Goal: Task Accomplishment & Management: Complete application form

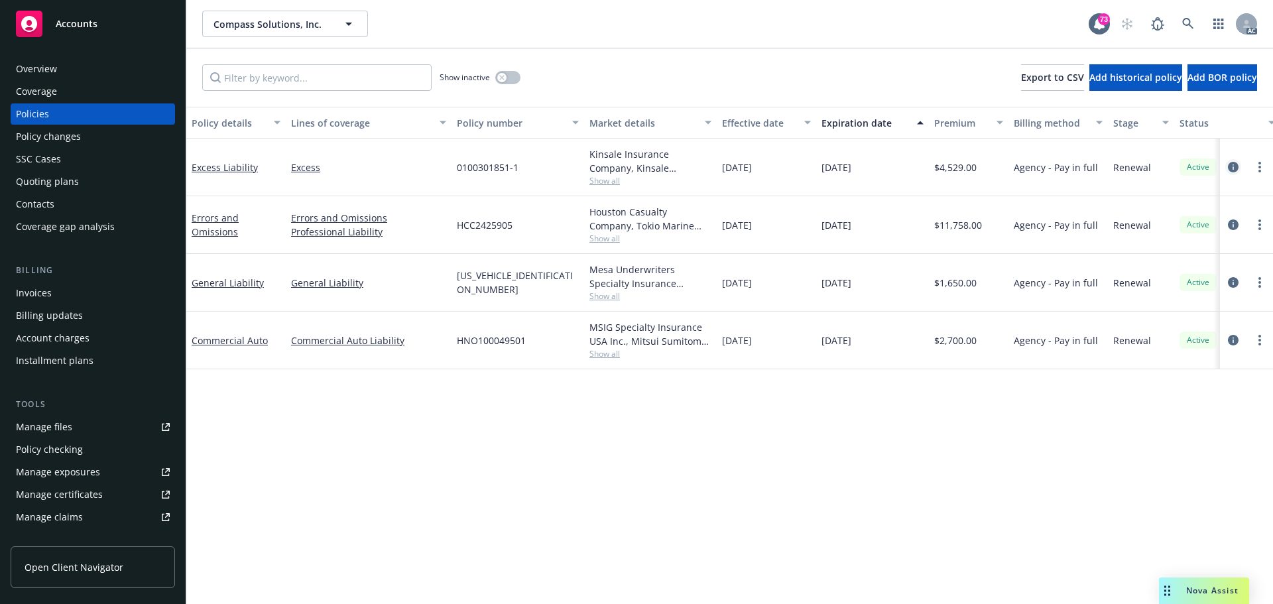
click at [1232, 167] on icon "circleInformation" at bounding box center [1233, 167] width 11 height 11
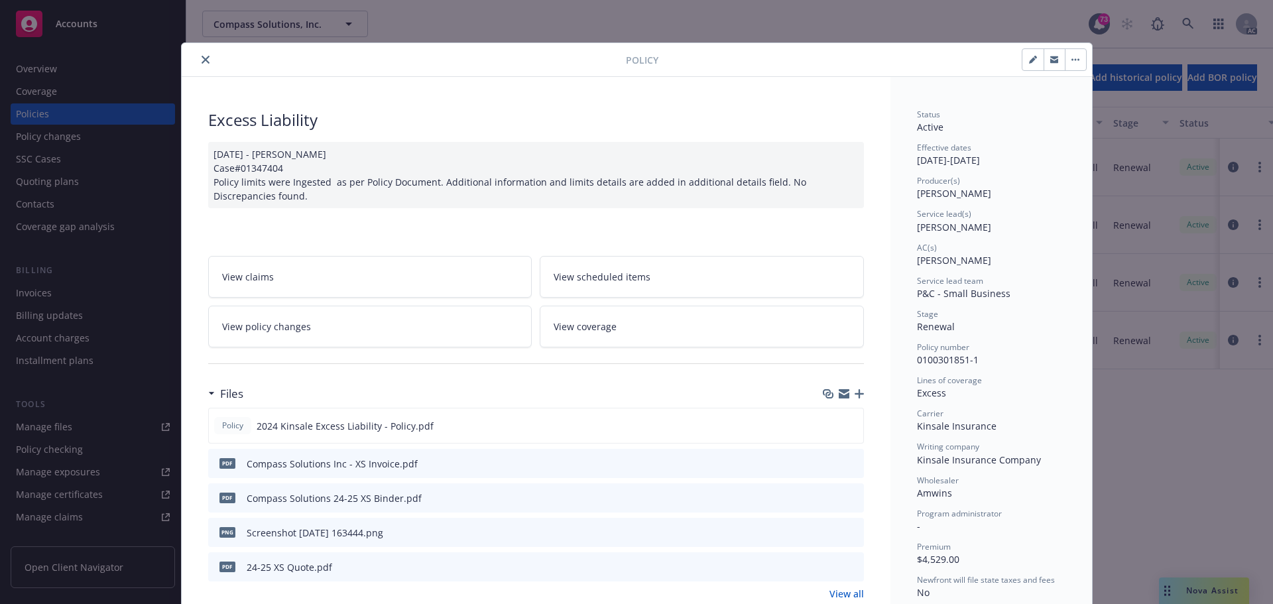
click at [198, 65] on button "close" at bounding box center [206, 60] width 16 height 16
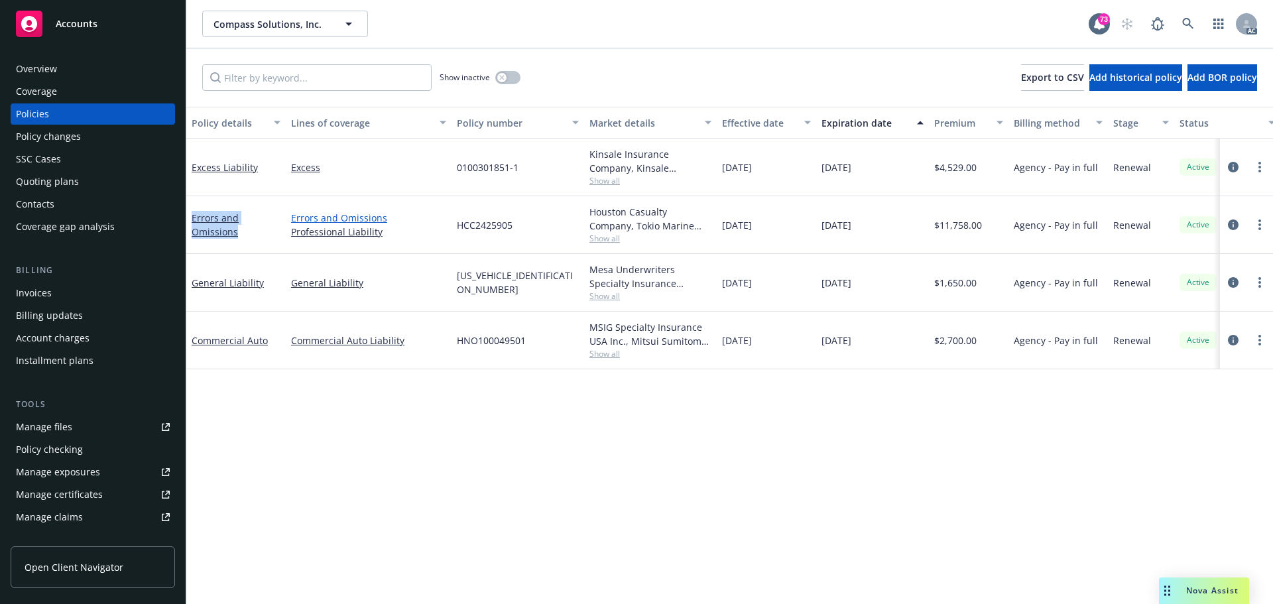
drag, startPoint x: 251, startPoint y: 238, endPoint x: 377, endPoint y: 218, distance: 128.2
click at [190, 219] on div "Errors and Omissions" at bounding box center [235, 225] width 99 height 58
copy link "Errors and Omissions"
drag, startPoint x: 267, startPoint y: 287, endPoint x: 190, endPoint y: 286, distance: 76.2
click at [190, 286] on div "General Liability" at bounding box center [235, 283] width 99 height 58
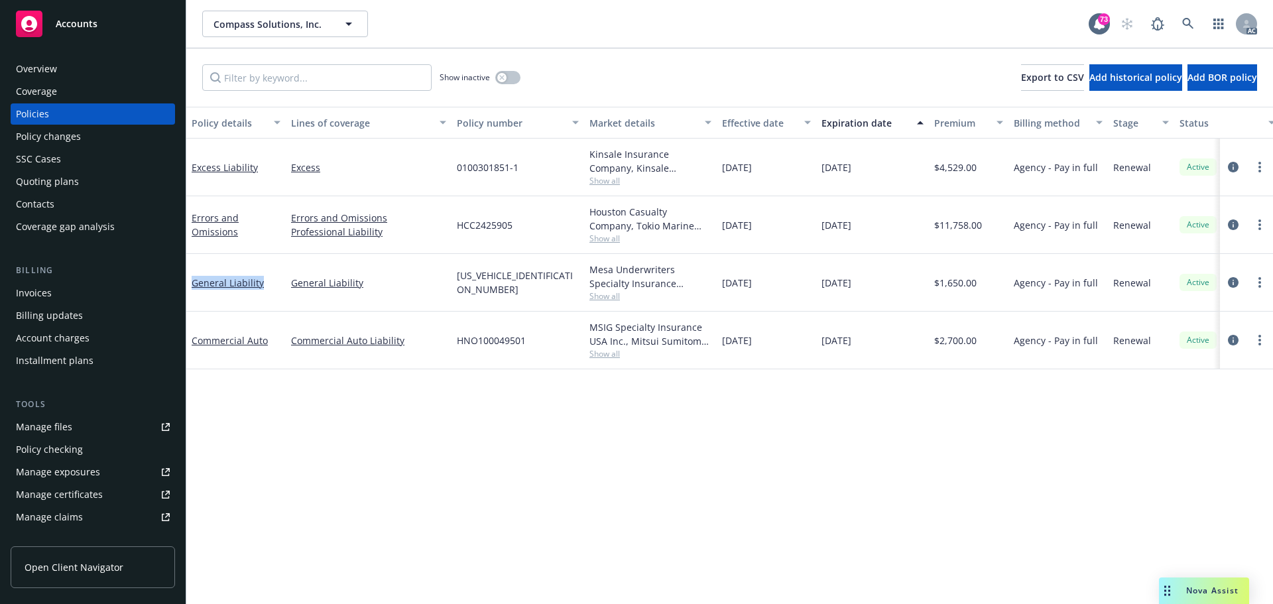
copy link "General Liability"
drag, startPoint x: 247, startPoint y: 173, endPoint x: 192, endPoint y: 168, distance: 55.2
click at [192, 168] on div "Excess Liability" at bounding box center [236, 167] width 89 height 14
copy link "Excess Liability"
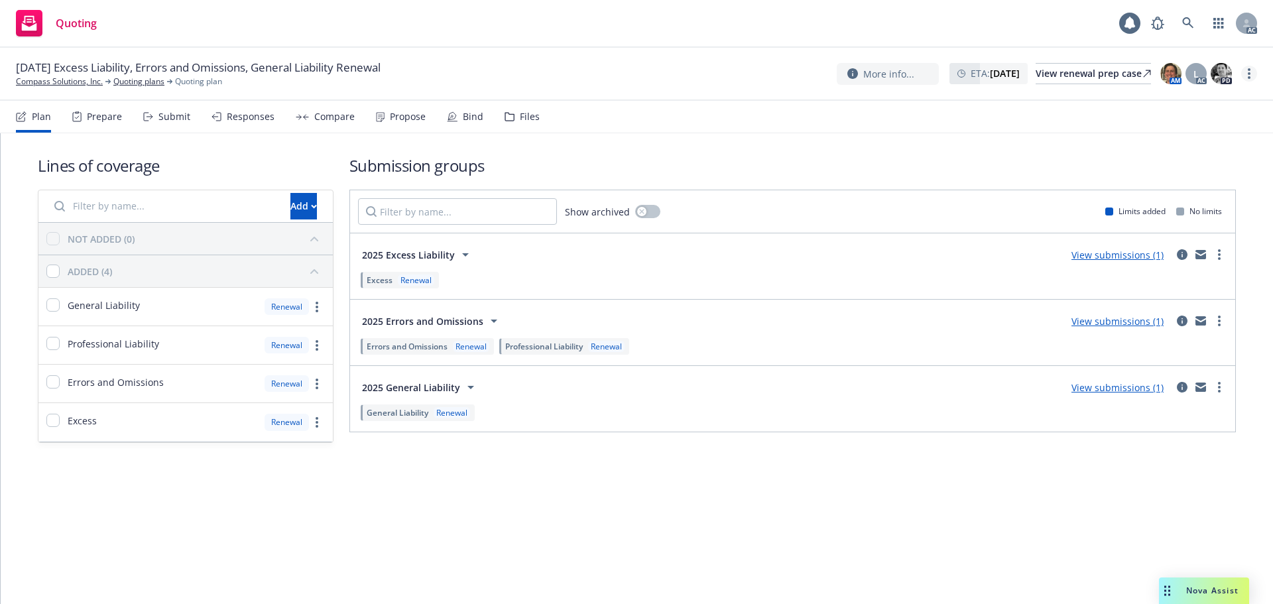
click at [1246, 76] on link "more" at bounding box center [1249, 74] width 16 height 16
click at [1174, 101] on link "Copy logging email" at bounding box center [1182, 101] width 148 height 27
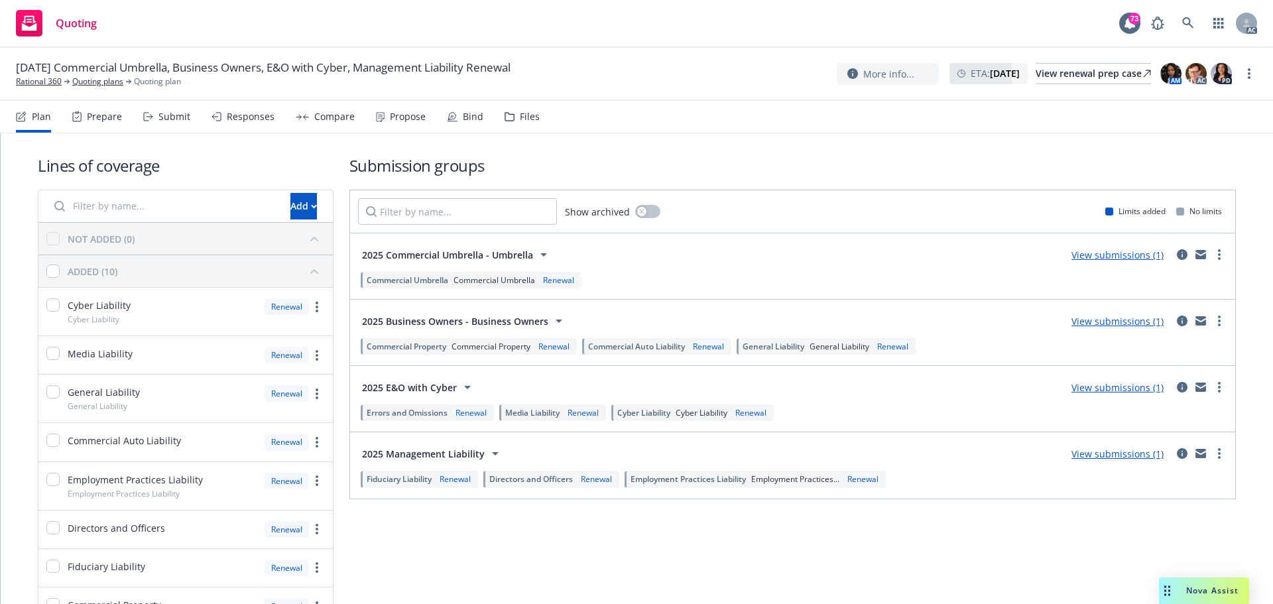
click at [175, 119] on div "Submit" at bounding box center [174, 116] width 32 height 11
